Goal: Transaction & Acquisition: Purchase product/service

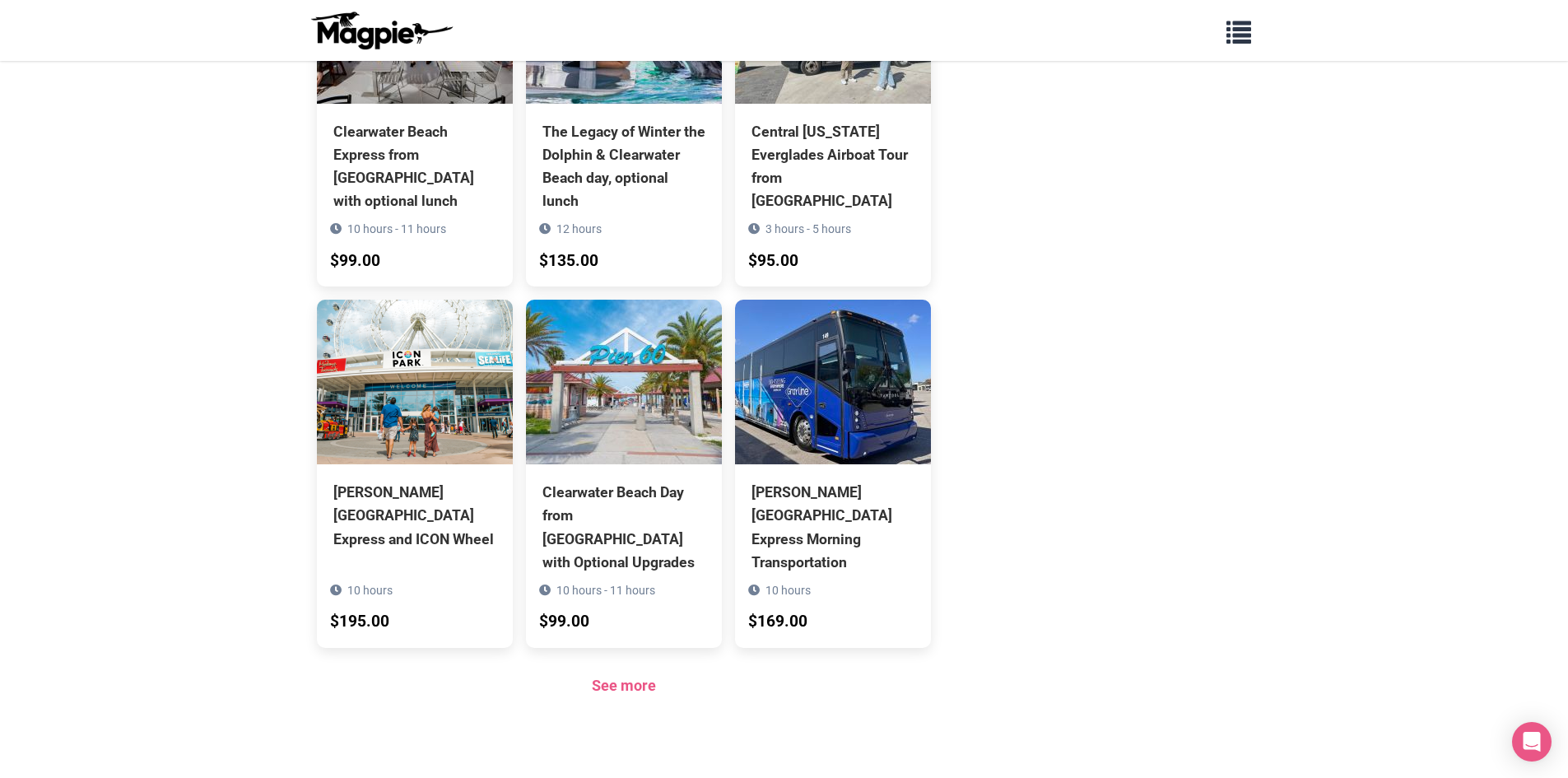
scroll to position [1318, 0]
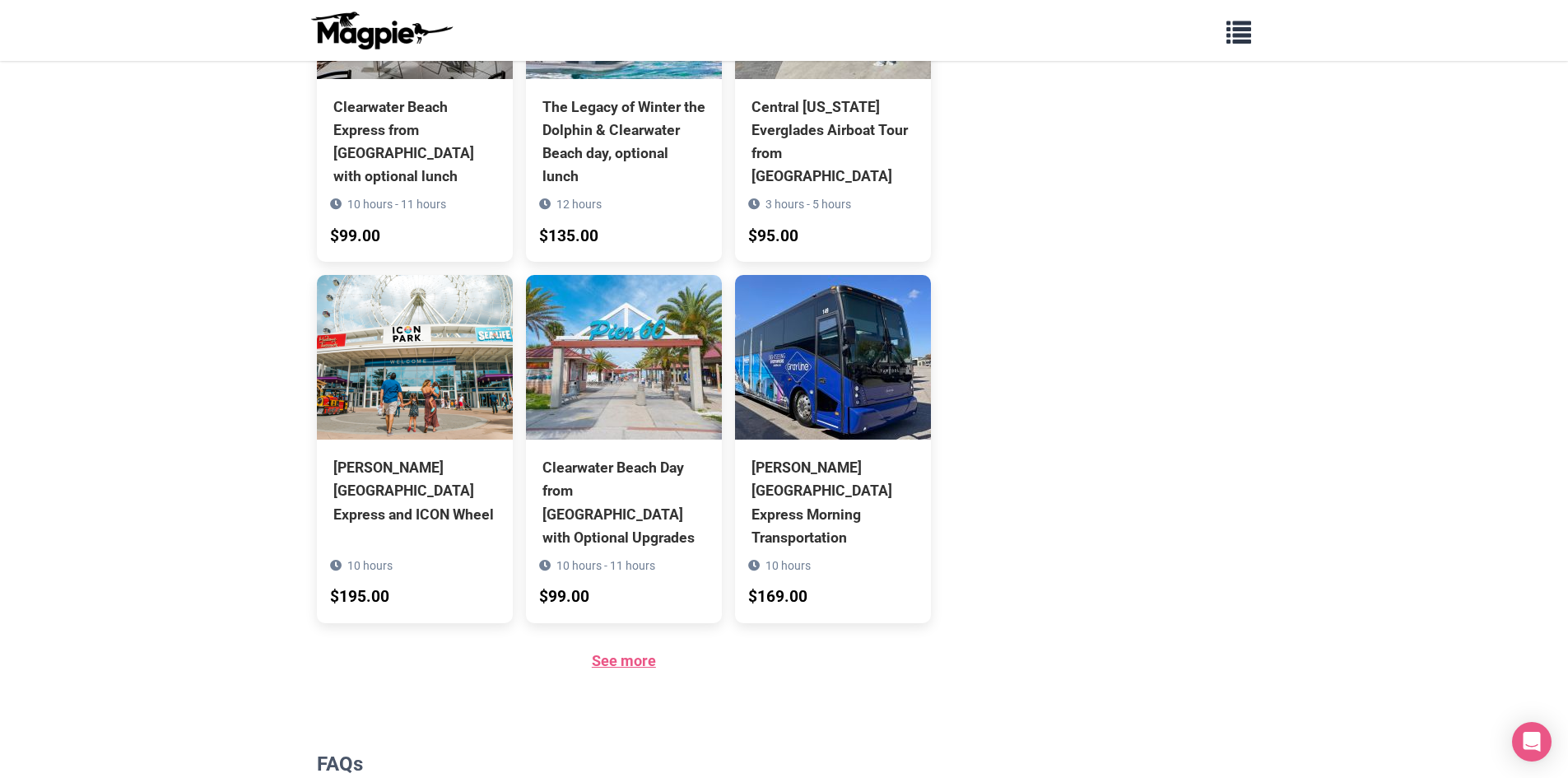
click at [651, 652] on link "See more" at bounding box center [624, 660] width 64 height 17
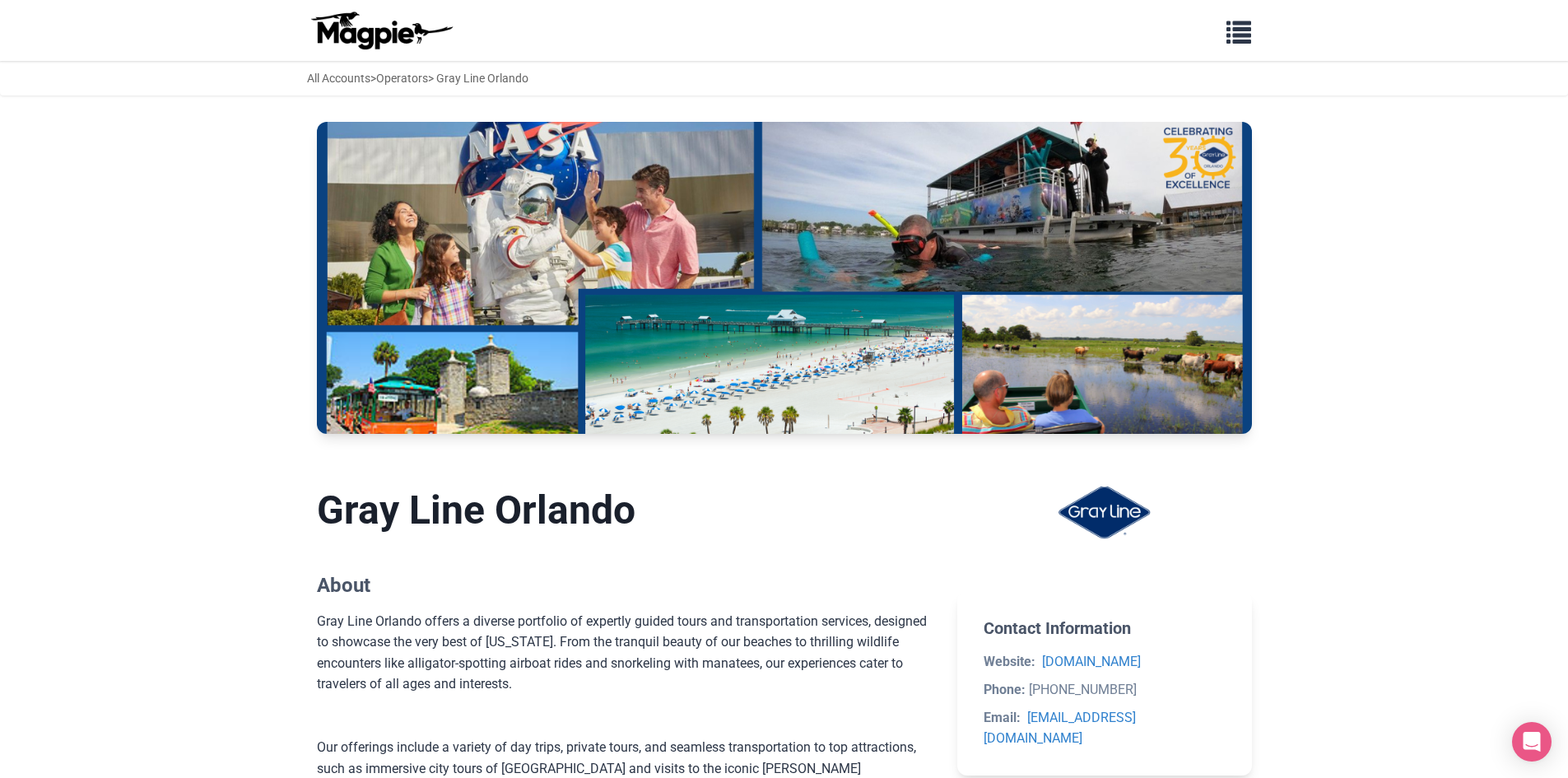
scroll to position [451, 0]
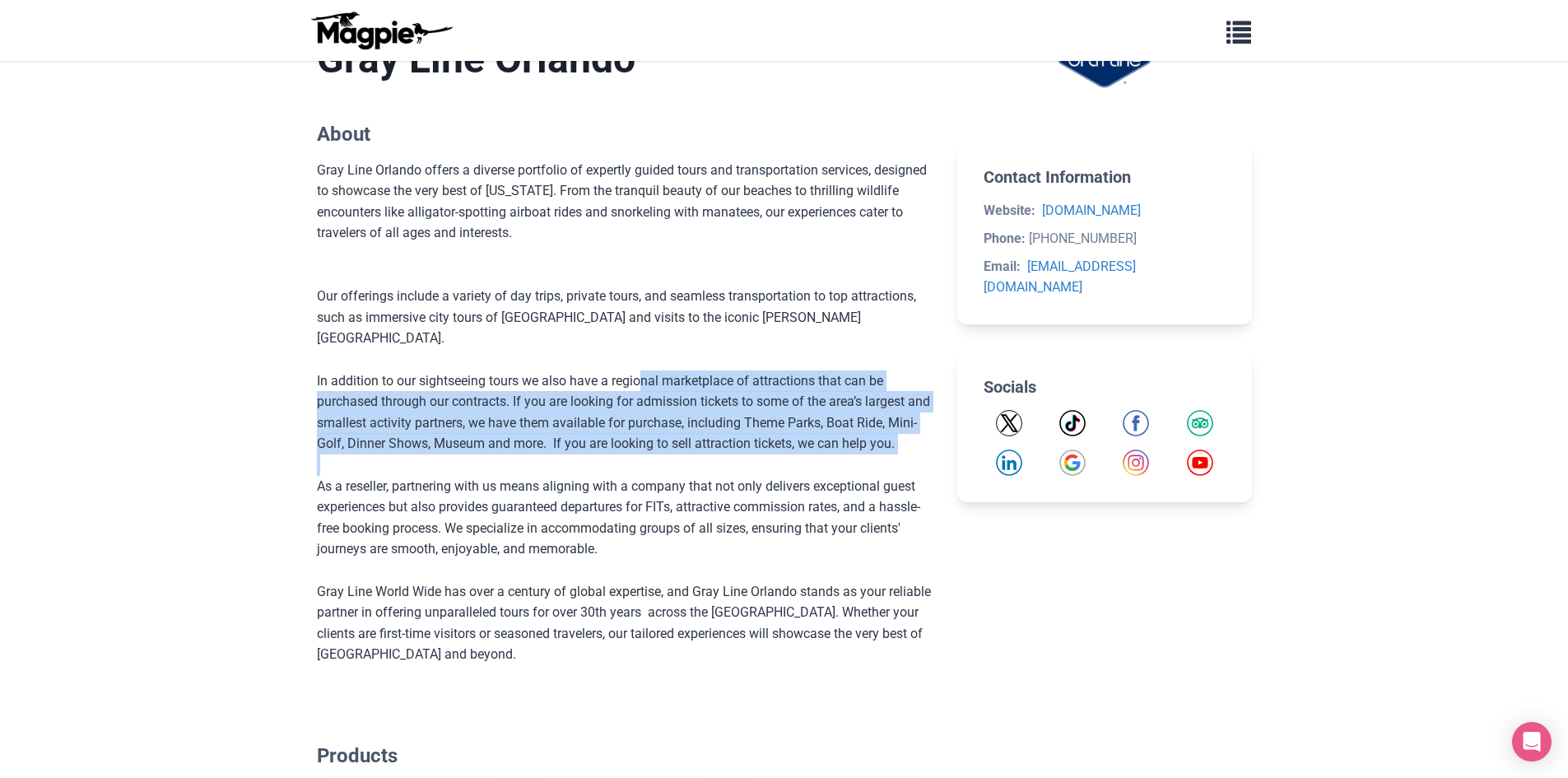
drag, startPoint x: 645, startPoint y: 360, endPoint x: 687, endPoint y: 453, distance: 102.0
click at [687, 453] on section "Gray Line Orlando About Gray Line Orlando offers a diverse portfolio of expertl…" at bounding box center [624, 350] width 614 height 682
click at [687, 454] on div at bounding box center [624, 464] width 614 height 21
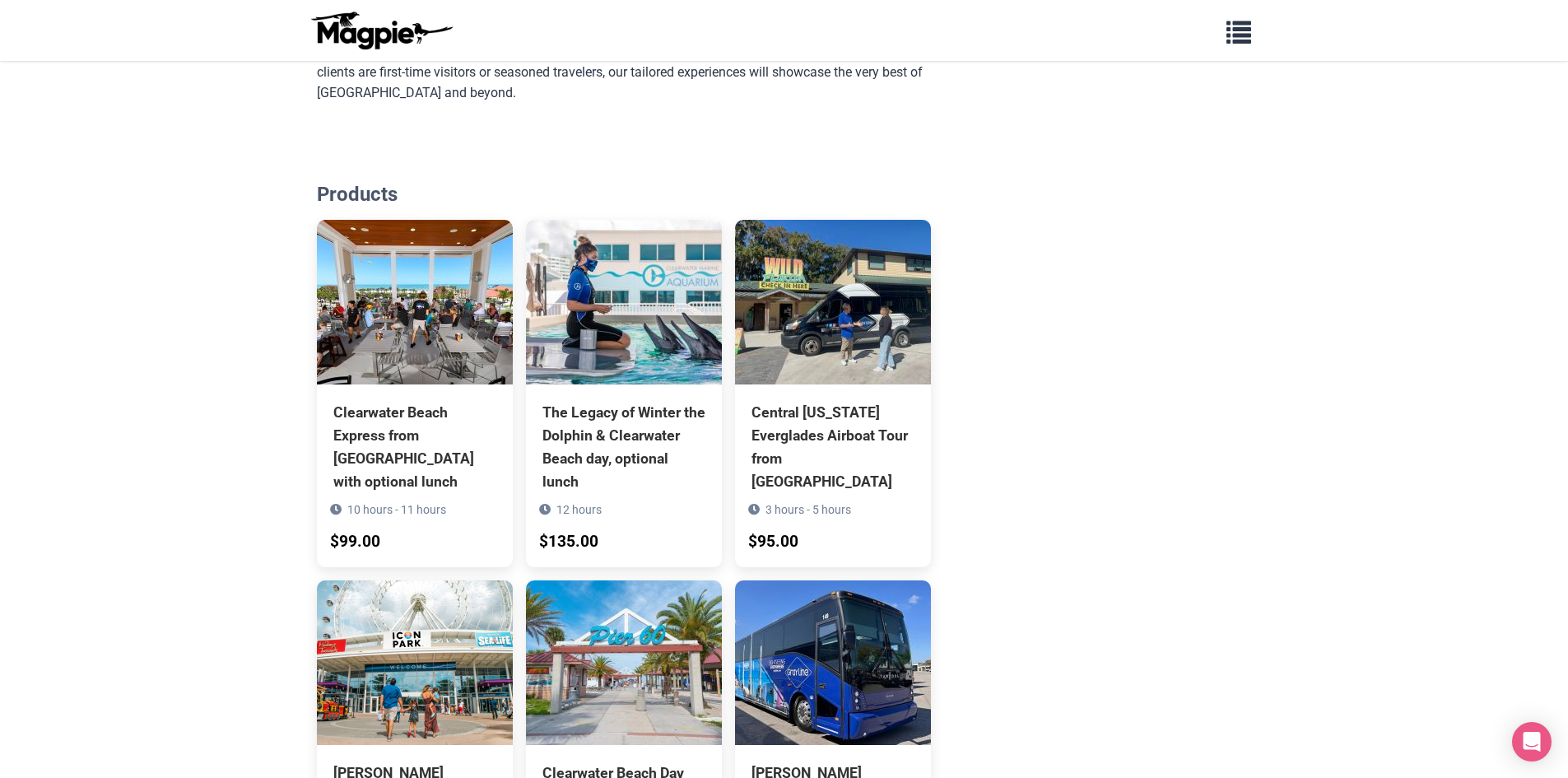
scroll to position [1027, 0]
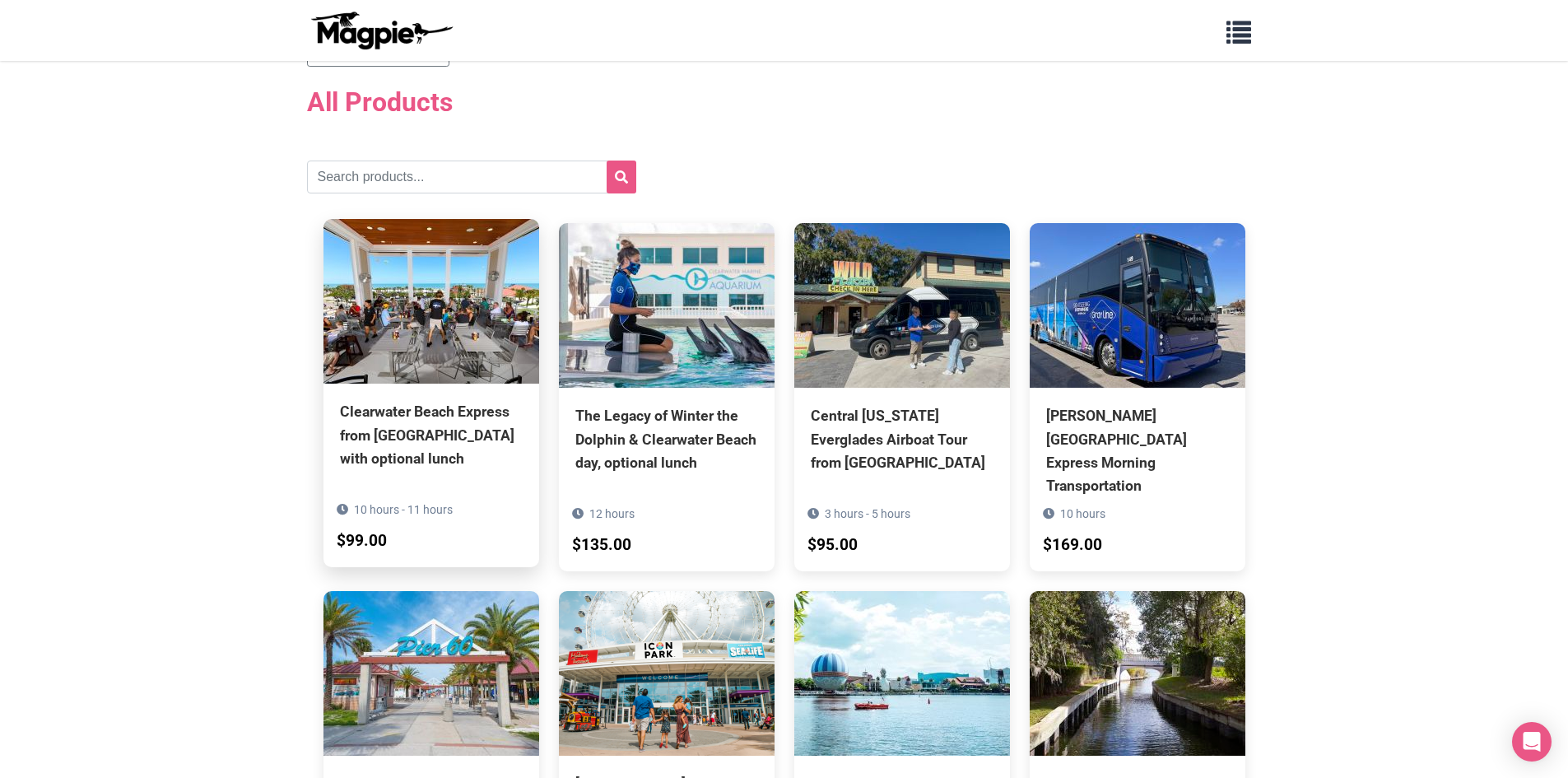
scroll to position [82, 0]
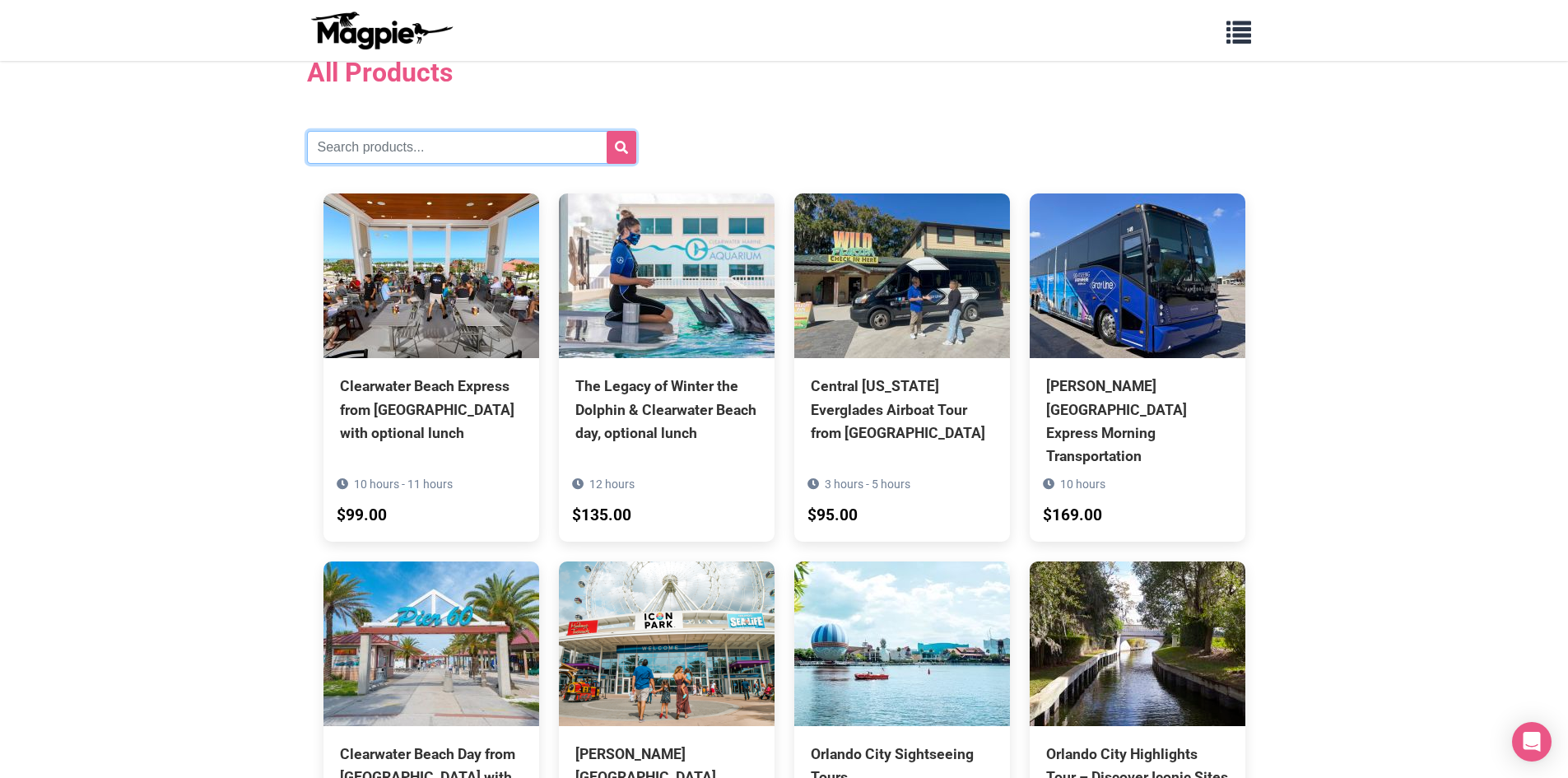
click at [500, 155] on input "text" at bounding box center [471, 147] width 329 height 33
type input "[PERSON_NAME]"
click at [607, 131] on button "submit" at bounding box center [621, 147] width 30 height 33
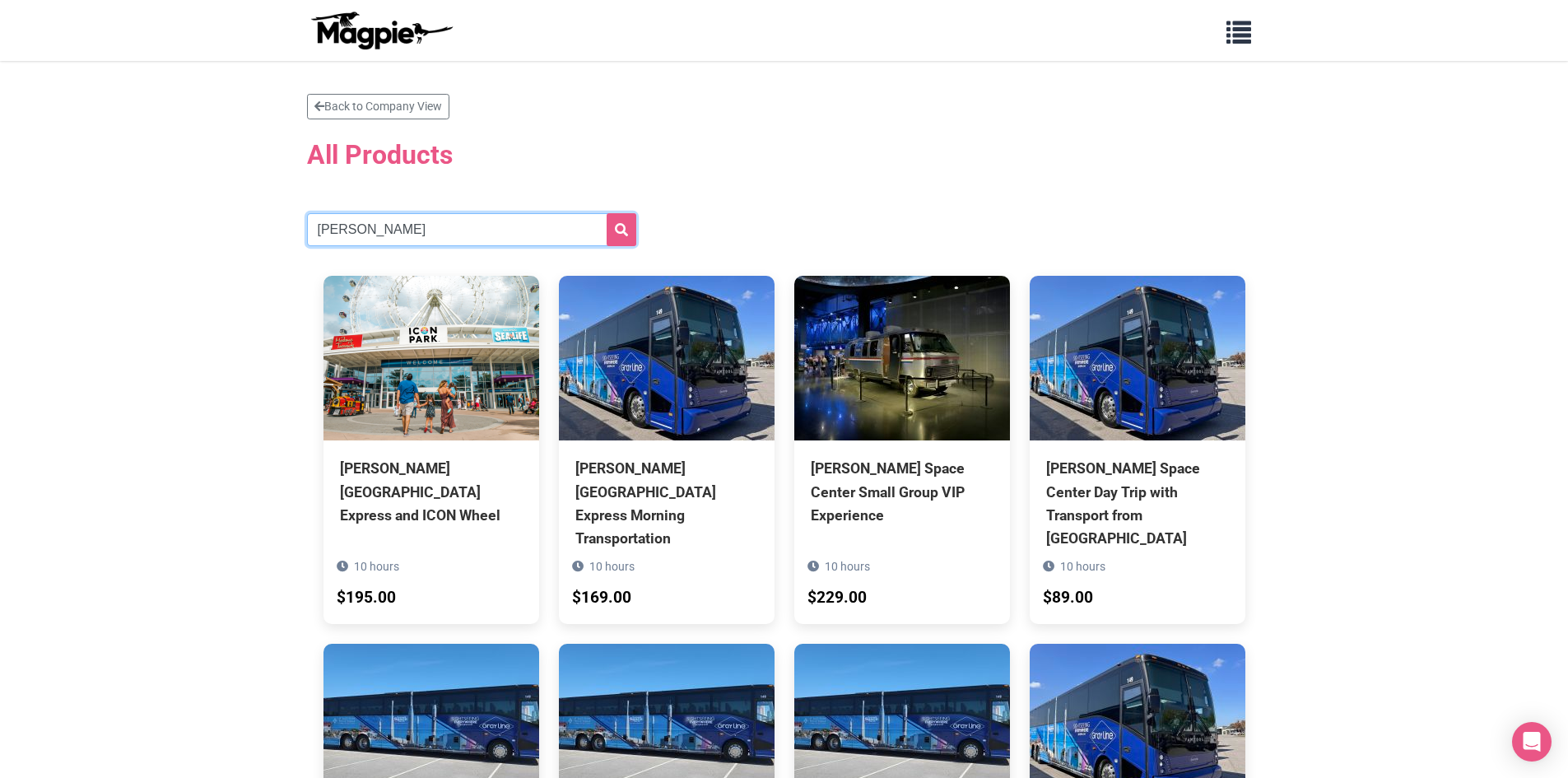
click at [464, 221] on input "Kennedy" at bounding box center [471, 230] width 329 height 33
type input "[PERSON_NAME][GEOGRAPHIC_DATA]"
click at [607, 214] on button "submit" at bounding box center [621, 230] width 30 height 33
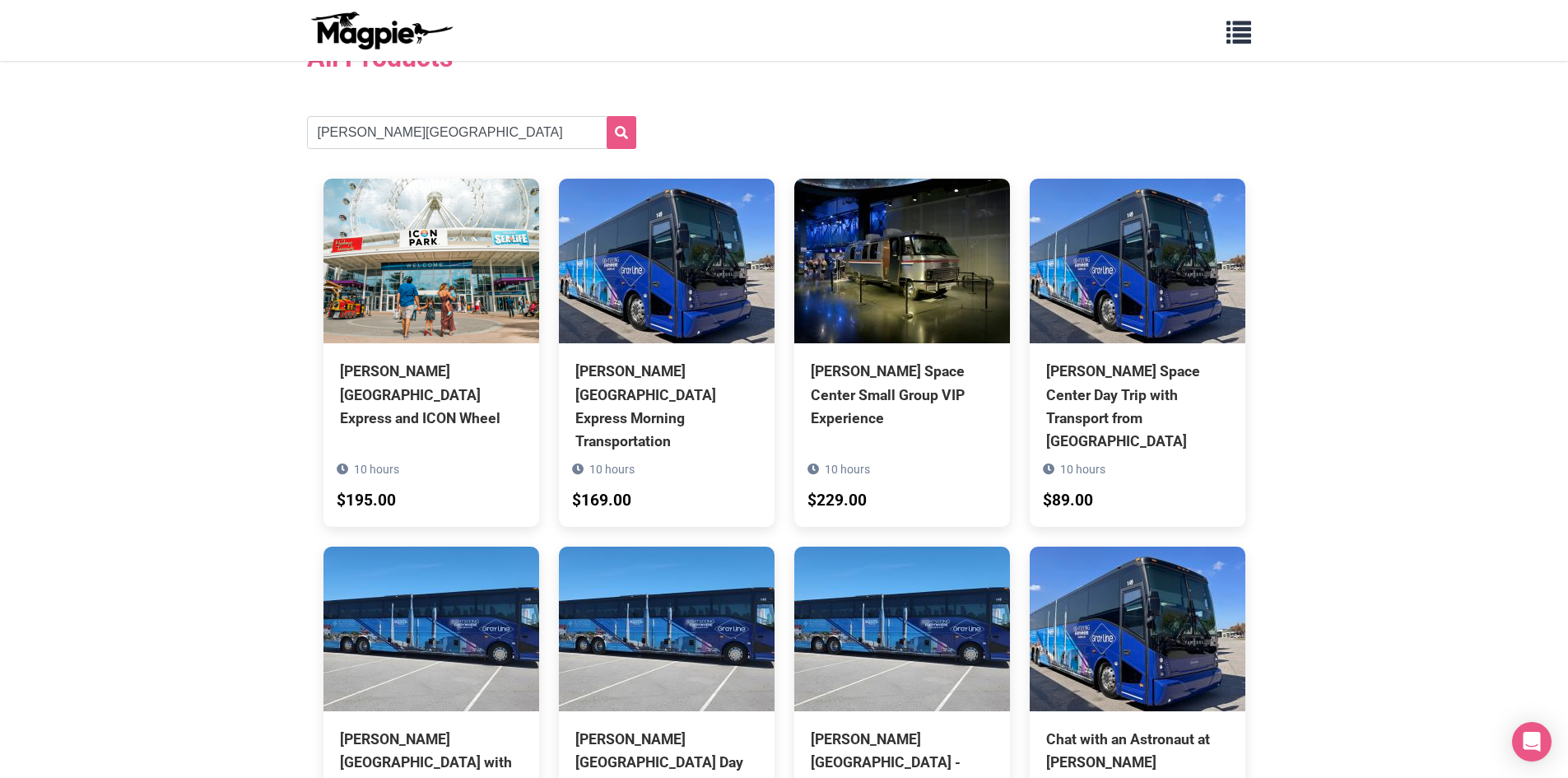
scroll to position [57, 0]
